Goal: Navigation & Orientation: Find specific page/section

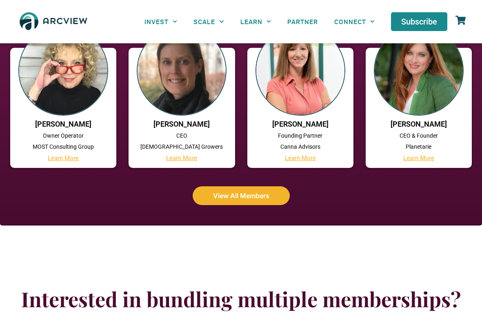
scroll to position [836, 0]
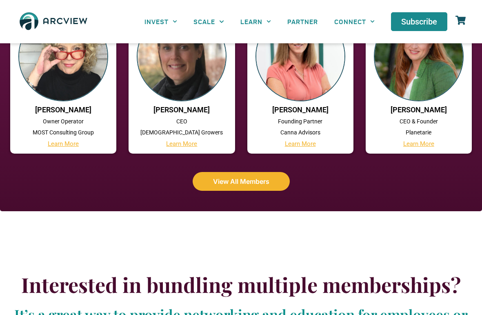
click at [228, 181] on span "View All Members" at bounding box center [241, 181] width 56 height 7
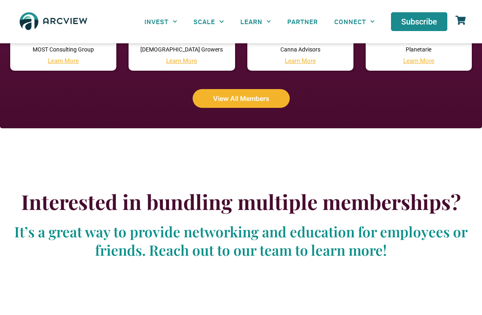
scroll to position [999, 0]
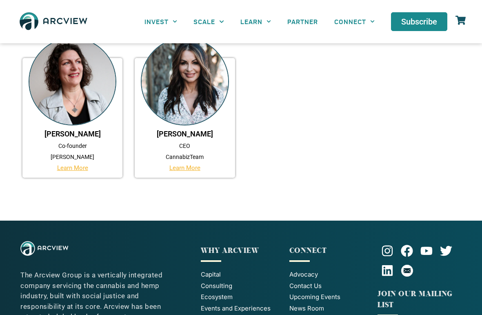
scroll to position [1289, 0]
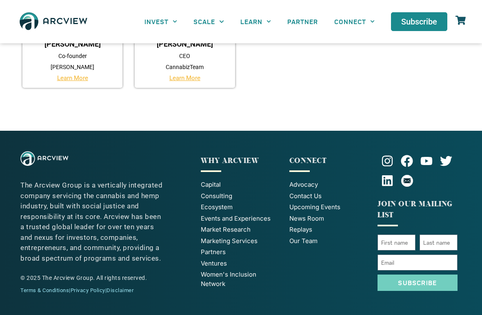
click at [212, 185] on span "Capital" at bounding box center [211, 184] width 20 height 9
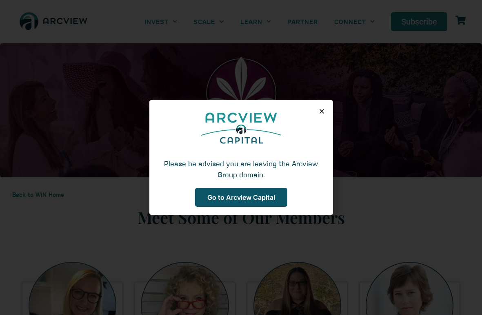
click at [245, 201] on span "Go to Arcview Capital" at bounding box center [242, 197] width 68 height 7
click at [324, 112] on icon "Close" at bounding box center [322, 111] width 6 height 6
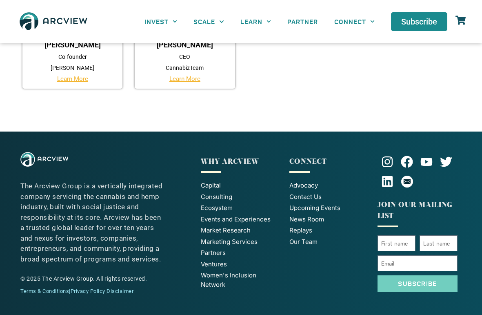
scroll to position [1289, 0]
